Goal: Task Accomplishment & Management: Use online tool/utility

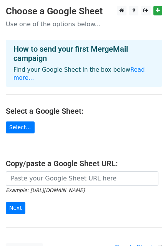
scroll to position [39, 0]
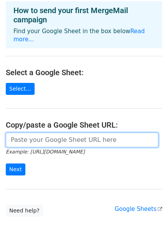
click at [68, 134] on input "url" at bounding box center [82, 140] width 153 height 15
paste input "[URL][DOMAIN_NAME]"
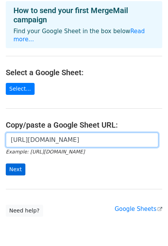
type input "[URL][DOMAIN_NAME]"
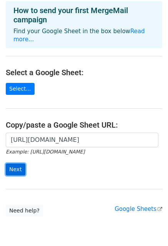
click at [20, 163] on input "Next" at bounding box center [16, 169] width 20 height 12
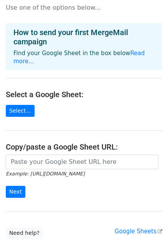
scroll to position [77, 0]
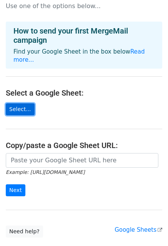
click at [26, 103] on link "Select..." at bounding box center [20, 109] width 29 height 12
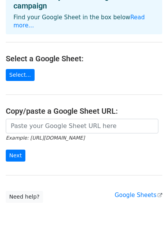
scroll to position [62, 0]
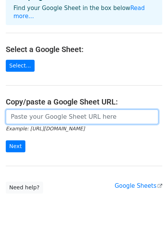
click at [51, 112] on input "url" at bounding box center [82, 116] width 153 height 15
paste input "https://docs.google.com/spreadsheets/d/1FVAJsX_xLc1JqXGEXFjvZJSvyFc02j5_/edit?g…"
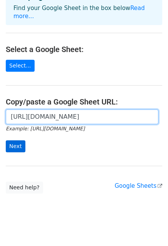
type input "https://docs.google.com/spreadsheets/d/1FVAJsX_xLc1JqXGEXFjvZJSvyFc02j5_/edit?g…"
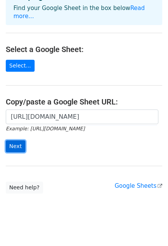
click at [13, 140] on input "Next" at bounding box center [16, 146] width 20 height 12
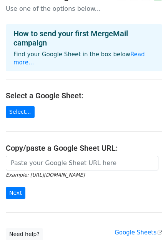
scroll to position [112, 0]
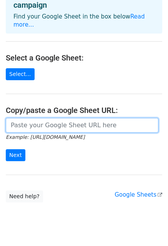
click at [70, 118] on input "url" at bounding box center [82, 125] width 153 height 15
paste input "[URL][DOMAIN_NAME]"
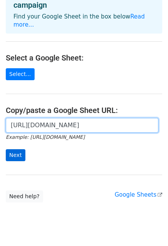
type input "[URL][DOMAIN_NAME]"
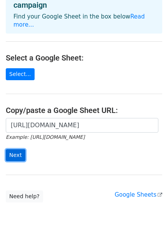
click at [13, 149] on input "Next" at bounding box center [16, 155] width 20 height 12
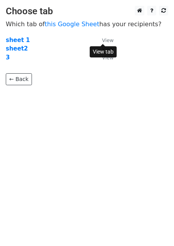
click at [110, 40] on small "View" at bounding box center [108, 40] width 12 height 6
click at [120, 136] on html "Choose tab Which tab of this Google Sheet has your recipients? sheet 1 View she…" at bounding box center [87, 123] width 174 height 246
click at [19, 40] on strong "sheet 1" at bounding box center [18, 40] width 24 height 7
click at [13, 40] on strong "sheet 1" at bounding box center [18, 40] width 24 height 7
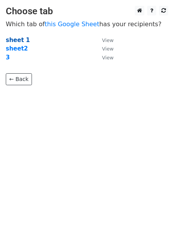
click at [17, 40] on strong "sheet 1" at bounding box center [18, 40] width 24 height 7
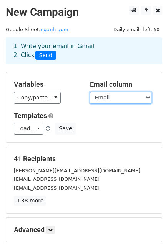
click at [111, 97] on select "No. Company Name Email Information" at bounding box center [121, 98] width 62 height 12
click at [69, 90] on div "Variables Copy/paste... {{No.}} {{Company Name}} {{Email}} {{Information}}" at bounding box center [46, 92] width 76 height 24
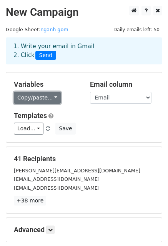
click at [45, 97] on link "Copy/paste..." at bounding box center [37, 98] width 47 height 12
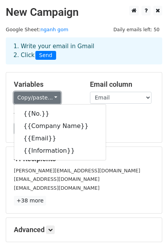
click at [45, 97] on link "Copy/paste..." at bounding box center [37, 98] width 47 height 12
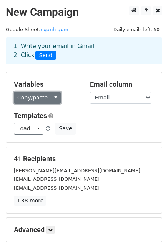
click at [46, 97] on link "Copy/paste..." at bounding box center [37, 98] width 47 height 12
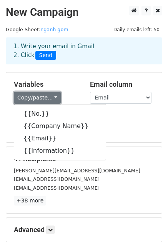
click at [46, 97] on link "Copy/paste..." at bounding box center [37, 98] width 47 height 12
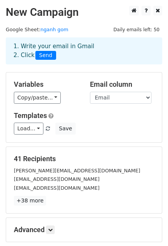
click at [79, 90] on div "Variables Copy/paste... {{No.}} {{Company Name}} {{Email}} {{Information}}" at bounding box center [46, 92] width 76 height 24
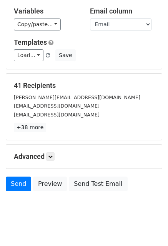
scroll to position [83, 0]
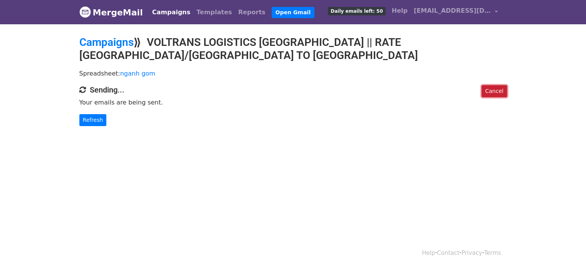
click at [498, 85] on link "Cancel" at bounding box center [494, 91] width 25 height 12
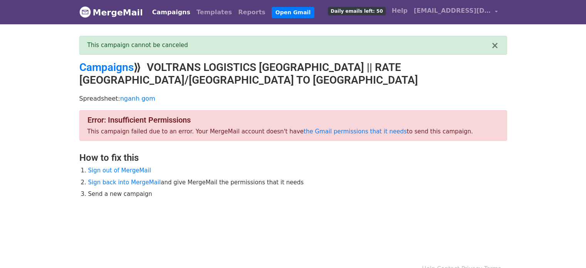
drag, startPoint x: 83, startPoint y: 105, endPoint x: 461, endPoint y: 113, distance: 378.5
click at [461, 113] on div "Error: Insufficient Permissions This campaign failed due to an error. Your Merg…" at bounding box center [293, 125] width 428 height 30
copy div "Error: Insufficient Permissions This campaign failed due to an error. Your Merg…"
click at [342, 128] on div "Error: Insufficient Permissions This campaign failed due to an error. Your Merg…" at bounding box center [293, 166] width 439 height 112
drag, startPoint x: 121, startPoint y: 43, endPoint x: 243, endPoint y: 43, distance: 122.1
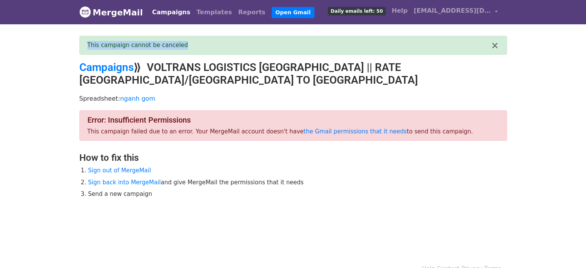
click at [243, 43] on div "× This campaign cannot be canceled" at bounding box center [293, 45] width 428 height 19
copy div "This campaign cannot be canceled"
